Goal: Task Accomplishment & Management: Manage account settings

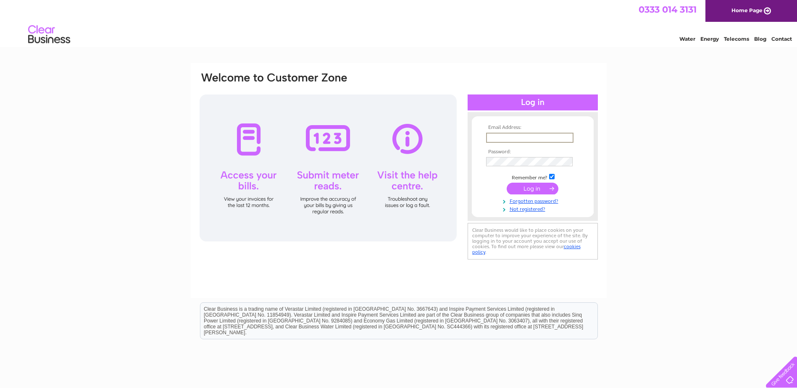
click at [536, 136] on input "text" at bounding box center [529, 138] width 87 height 10
click at [650, 138] on div "Email Address: Password:" at bounding box center [398, 252] width 797 height 379
click at [651, 130] on div "Email Address: Password:" at bounding box center [398, 252] width 797 height 379
drag, startPoint x: 678, startPoint y: 166, endPoint x: 670, endPoint y: 176, distance: 12.8
click at [678, 167] on div "Email Address: Password:" at bounding box center [398, 252] width 797 height 379
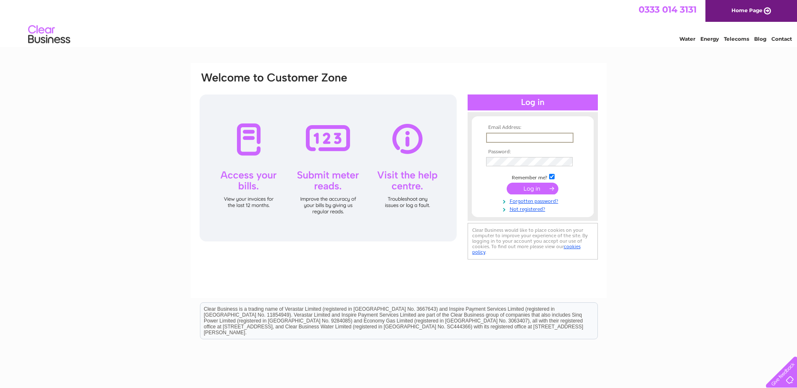
click at [530, 137] on input "text" at bounding box center [529, 138] width 87 height 10
click at [515, 134] on input "text" at bounding box center [529, 137] width 87 height 9
paste input "glasgow@teneo.com"
type input "glasgow@teneo.com"
click at [526, 188] on input "submit" at bounding box center [533, 189] width 52 height 12
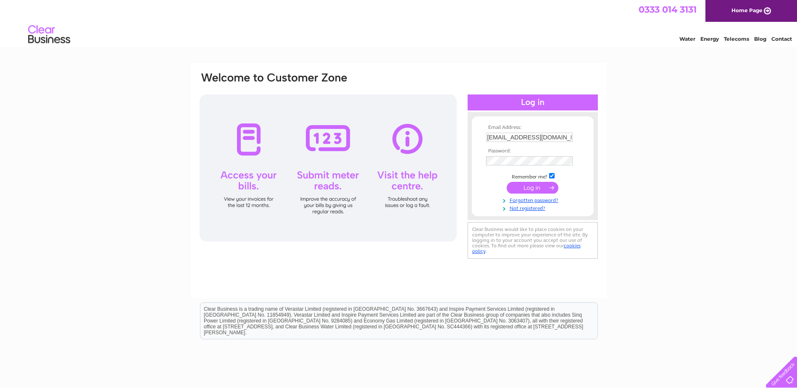
click at [545, 187] on input "submit" at bounding box center [533, 188] width 52 height 12
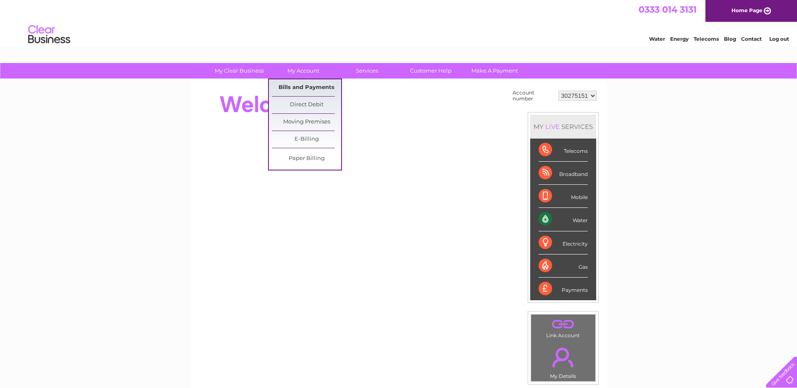
click at [309, 90] on link "Bills and Payments" at bounding box center [306, 87] width 69 height 17
click at [305, 87] on link "Bills and Payments" at bounding box center [306, 87] width 69 height 17
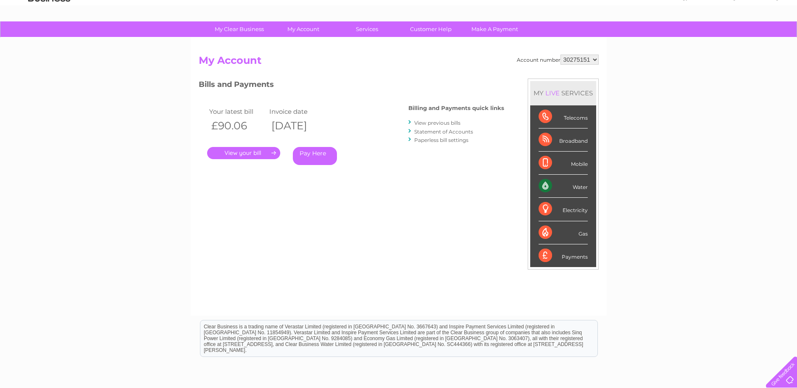
scroll to position [42, 0]
click at [254, 154] on link "." at bounding box center [243, 153] width 73 height 12
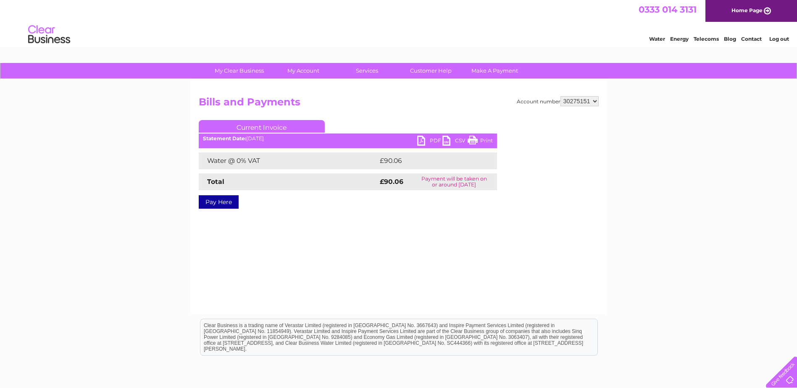
click at [428, 140] on link "PDF" at bounding box center [429, 142] width 25 height 12
